Goal: Transaction & Acquisition: Purchase product/service

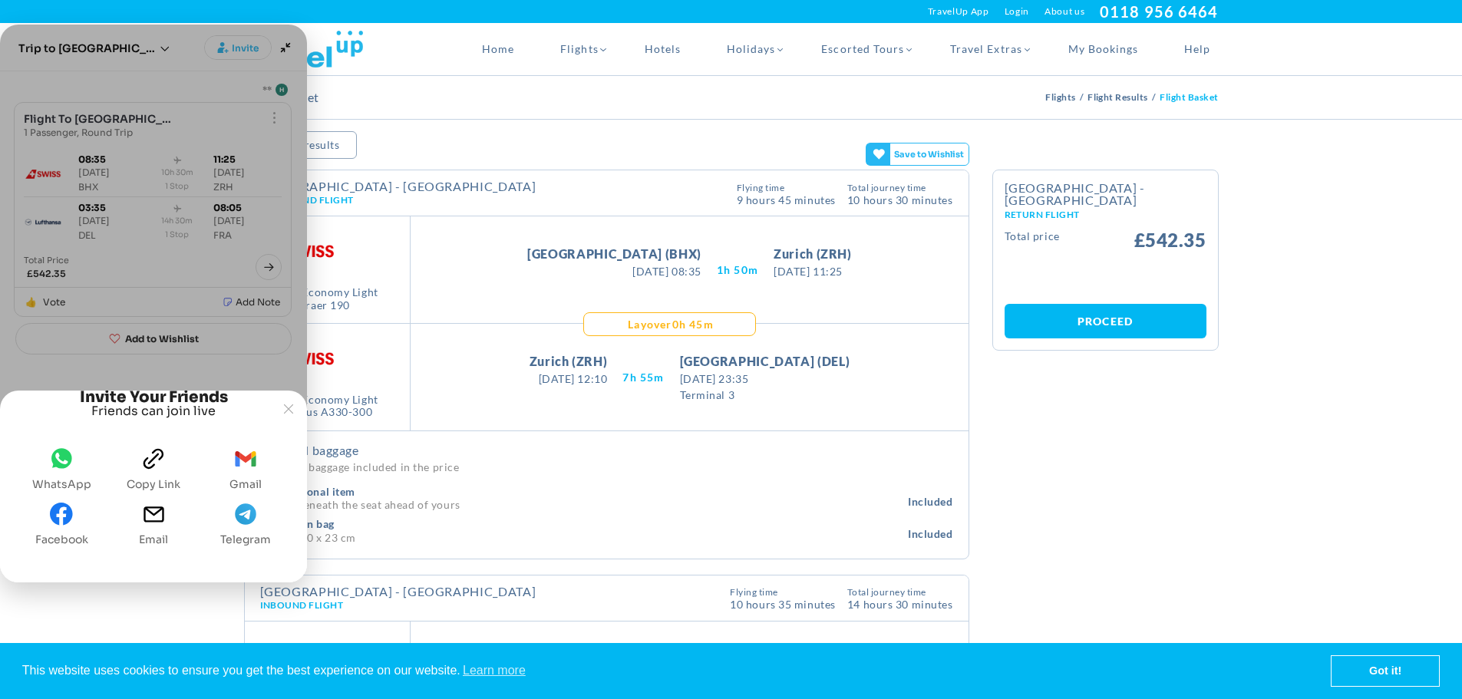
click at [74, 473] on button "whatsapp WhatsApp" at bounding box center [61, 468] width 71 height 55
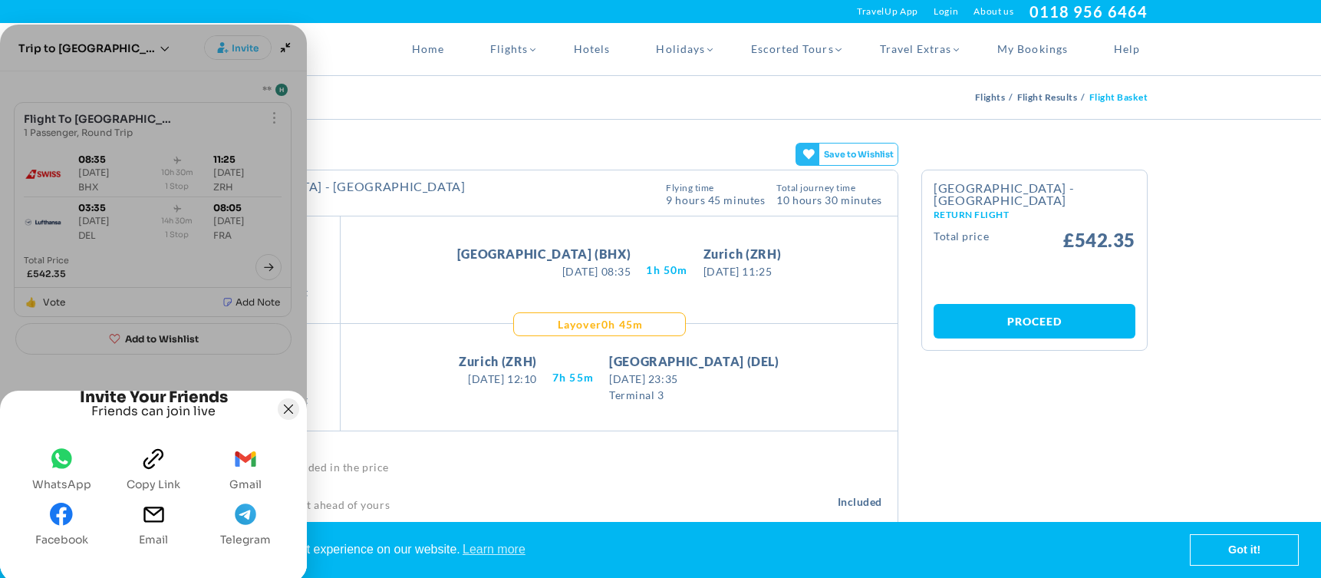
click at [289, 404] on icon "Joyned Window" at bounding box center [288, 408] width 9 height 9
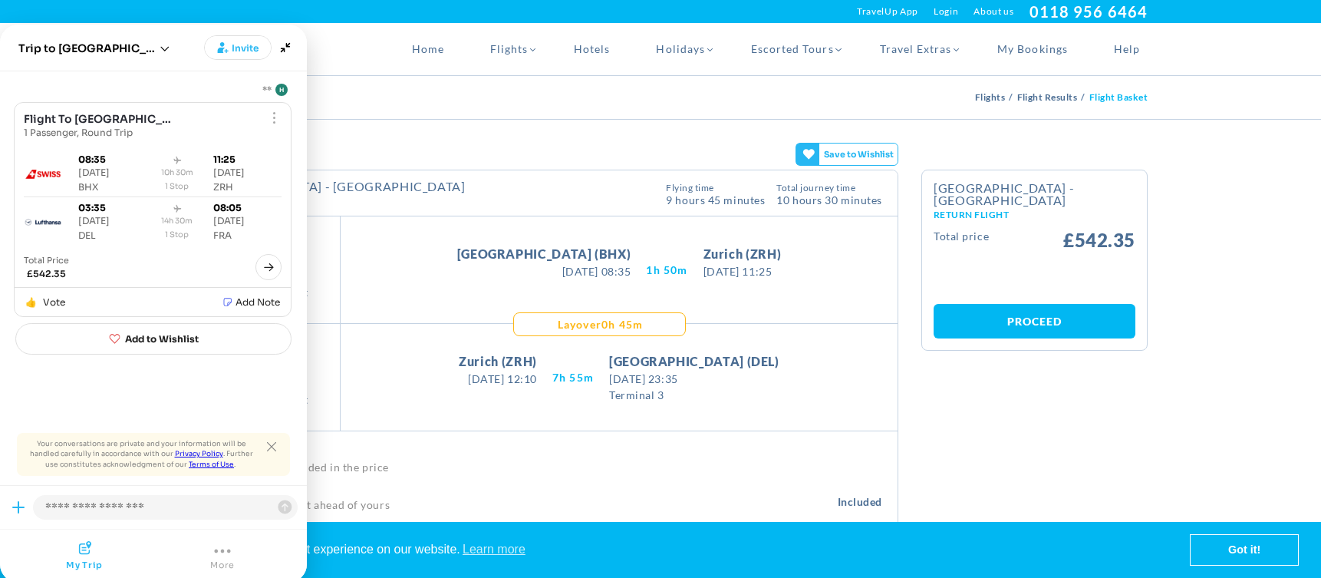
click at [337, 48] on div "Home Flights Flights Homepage [GEOGRAPHIC_DATA] [GEOGRAPHIC_DATA] [GEOGRAPHIC_D…" at bounding box center [660, 49] width 997 height 52
click at [1208, 549] on link "Got it!" at bounding box center [1244, 550] width 107 height 31
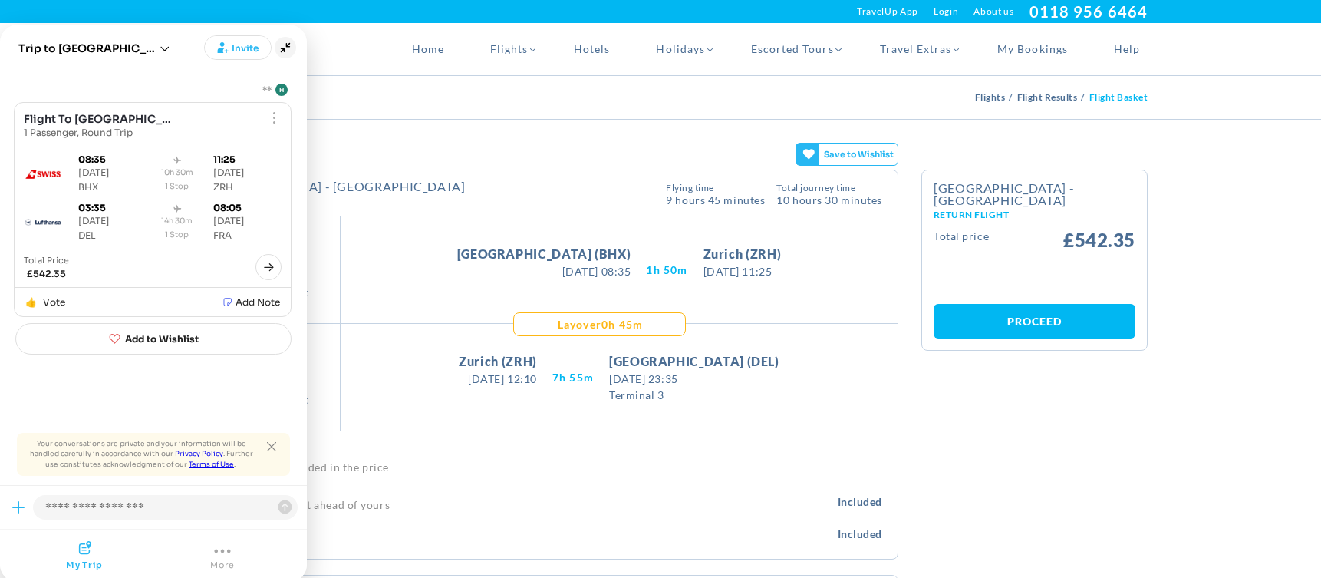
click at [292, 50] on icon "Minimize" at bounding box center [285, 47] width 21 height 21
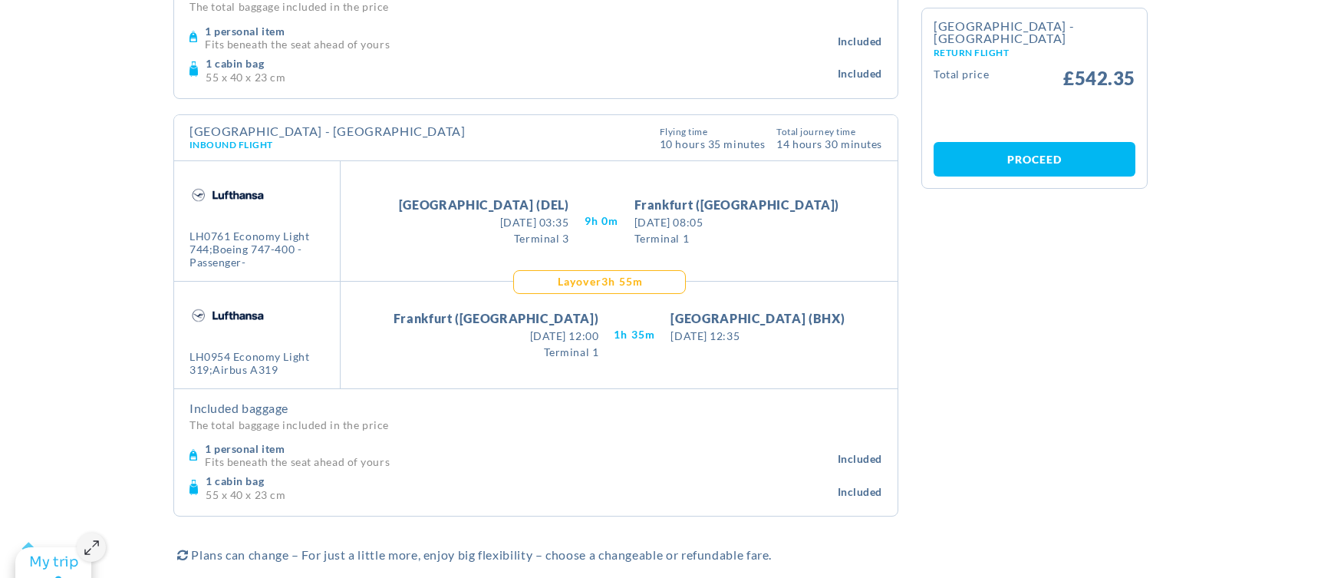
scroll to position [230, 0]
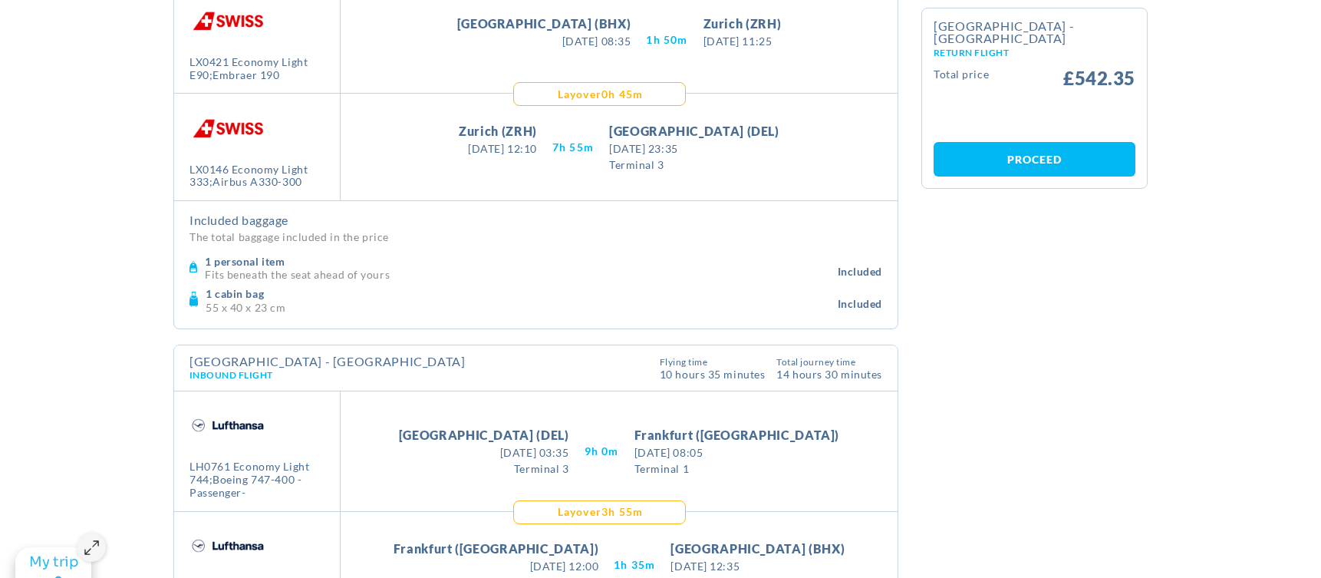
click at [1067, 157] on link "Proceed" at bounding box center [1035, 159] width 202 height 35
